Goal: Transaction & Acquisition: Purchase product/service

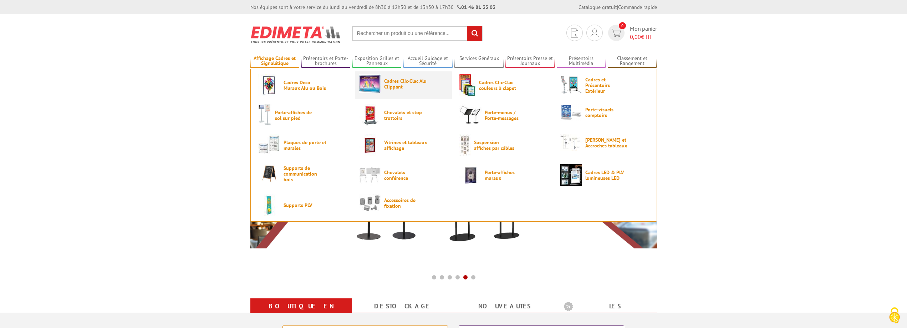
click at [363, 81] on img at bounding box center [370, 83] width 22 height 19
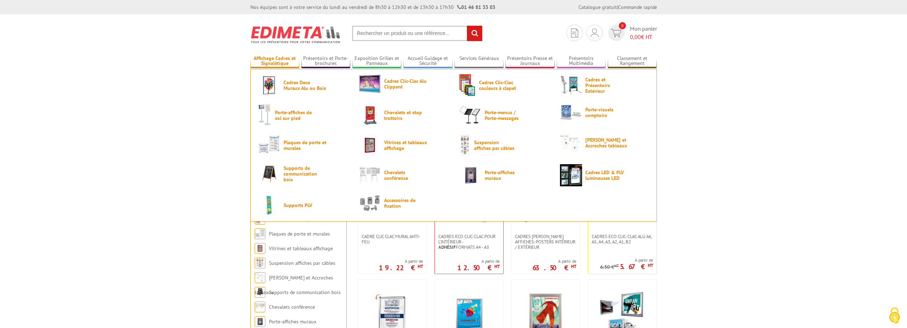
click at [284, 62] on link "Affichage Cadres et Signalétique" at bounding box center [274, 61] width 49 height 12
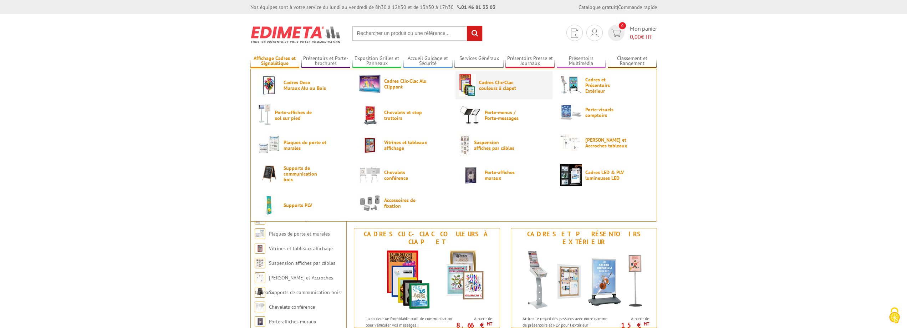
click at [488, 86] on span "Cadres Clic-Clac couleurs à clapet" at bounding box center [500, 84] width 43 height 11
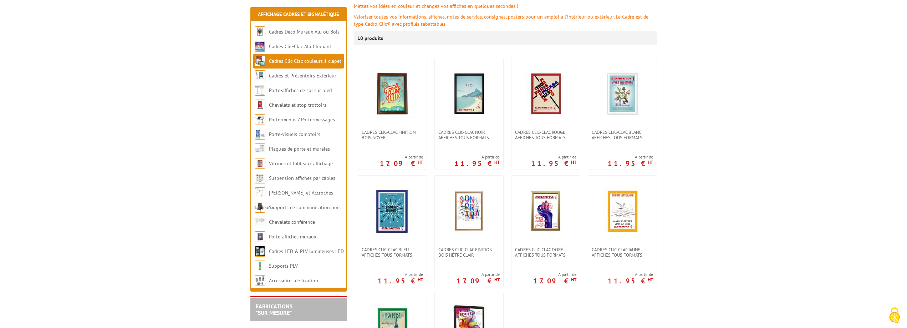
scroll to position [107, 0]
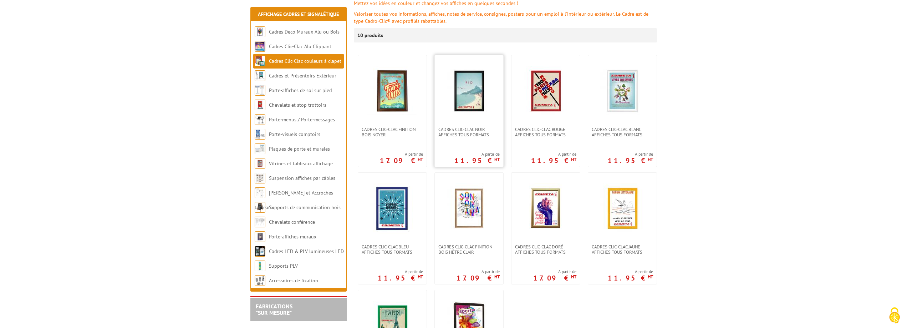
click at [481, 87] on img at bounding box center [469, 91] width 50 height 50
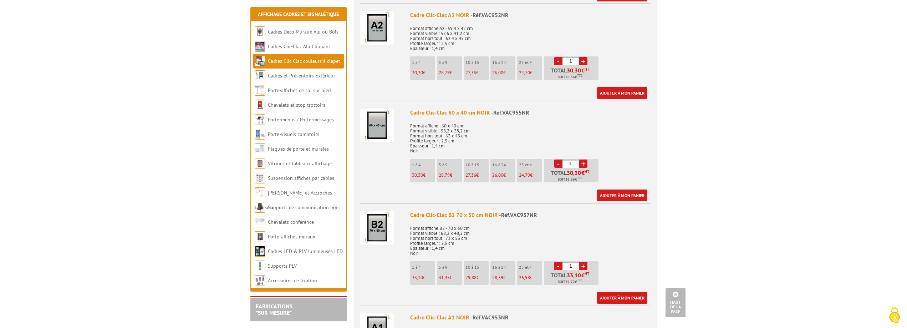
scroll to position [499, 0]
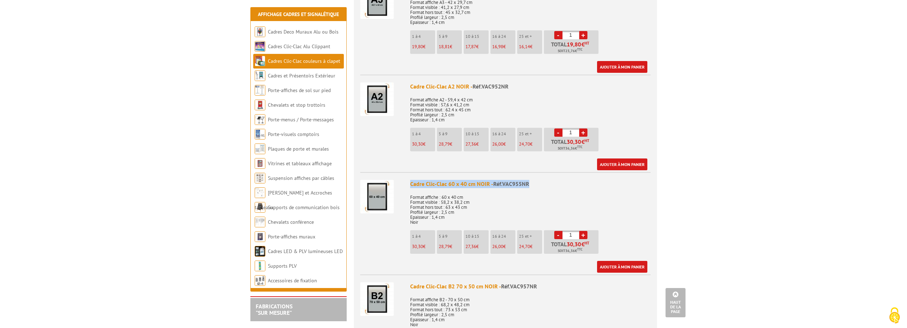
drag, startPoint x: 532, startPoint y: 185, endPoint x: 408, endPoint y: 186, distance: 123.4
click at [408, 186] on li "Cadre Clic-Clac 60 x 40 cm NOIR - Réf.VAC955NR Format affiche : 60 x 40 cm Form…" at bounding box center [505, 222] width 290 height 101
copy div "Cadre Clic-Clac 60 x 40 cm NOIR - Réf.VAC955NR"
